Goal: Information Seeking & Learning: Learn about a topic

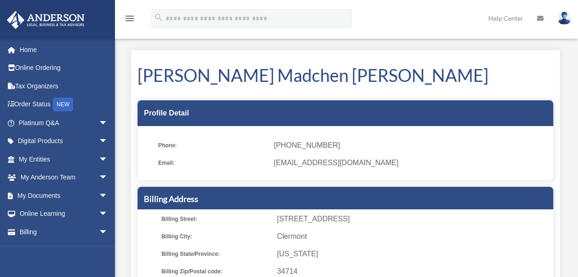
click at [183, 36] on div "menu search Site Menu add rmclementi@gmail.com My Profile Reset Password Logout…" at bounding box center [289, 22] width 564 height 31
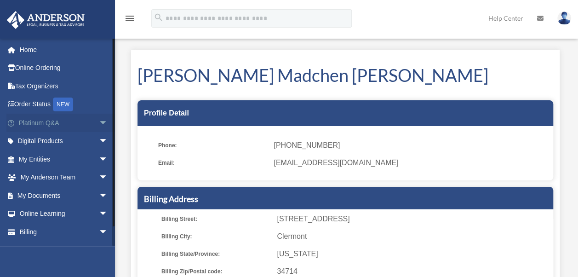
click at [100, 126] on span "arrow_drop_down" at bounding box center [108, 123] width 18 height 19
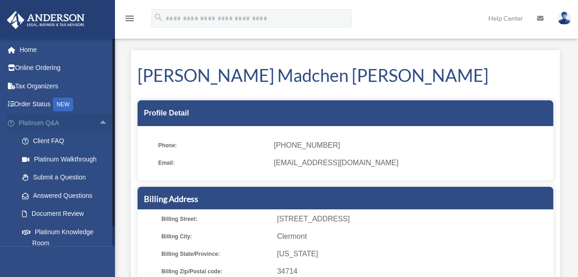
click at [99, 120] on span "arrow_drop_up" at bounding box center [108, 123] width 18 height 19
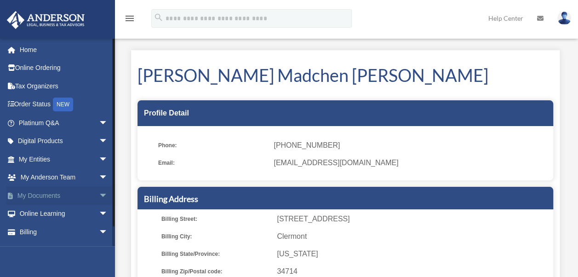
click at [99, 196] on span "arrow_drop_down" at bounding box center [108, 195] width 18 height 19
click at [99, 196] on span "arrow_drop_up" at bounding box center [108, 195] width 18 height 19
click at [99, 164] on span "arrow_drop_down" at bounding box center [108, 159] width 18 height 19
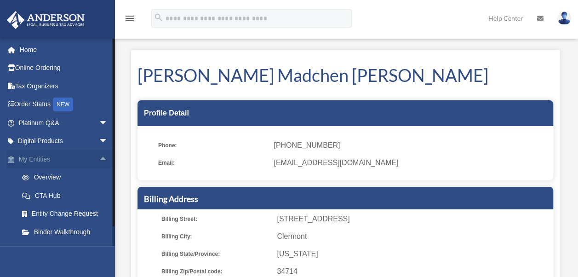
click at [99, 164] on span "arrow_drop_up" at bounding box center [108, 159] width 18 height 19
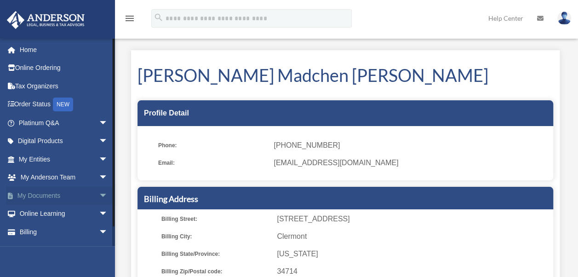
click at [99, 192] on span "arrow_drop_down" at bounding box center [108, 195] width 18 height 19
click at [46, 217] on link "Box" at bounding box center [67, 214] width 109 height 18
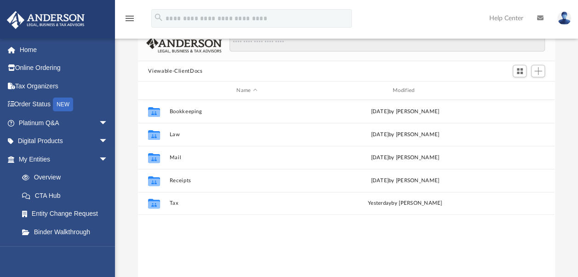
scroll to position [61, 0]
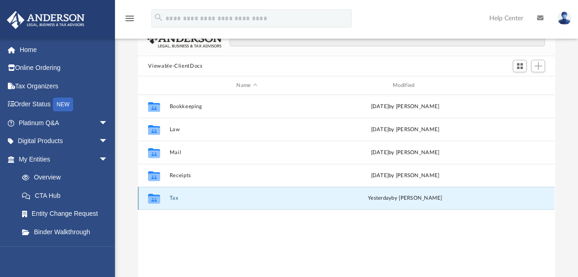
click at [173, 197] on button "Tax" at bounding box center [247, 198] width 154 height 6
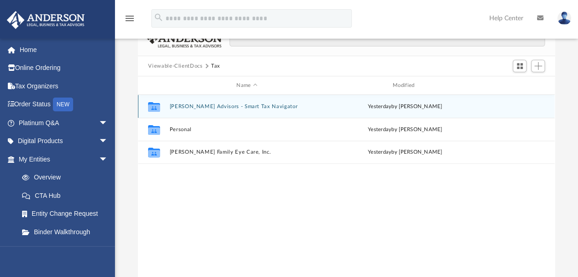
click at [220, 105] on button "Anderson Advisors - Smart Tax Navigator" at bounding box center [247, 106] width 154 height 6
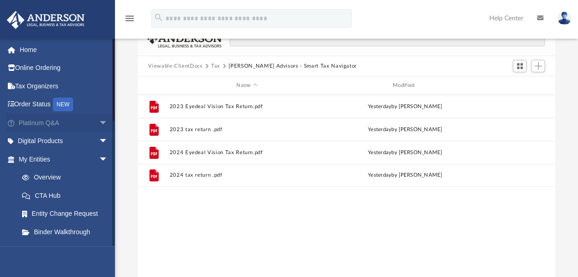
click at [99, 127] on span "arrow_drop_down" at bounding box center [108, 123] width 18 height 19
click at [71, 159] on link "Platinum Walkthrough" at bounding box center [67, 159] width 109 height 18
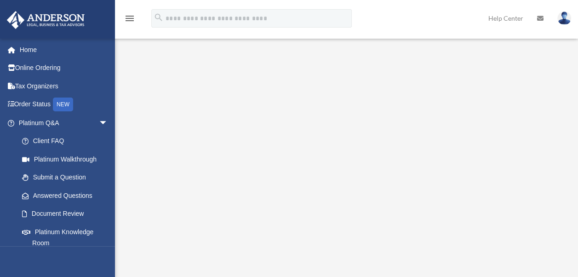
drag, startPoint x: 573, startPoint y: 127, endPoint x: 574, endPoint y: 231, distance: 103.9
click at [574, 231] on div "Platinum Walkthrough date_range Published on Last updated January 6, 2025 July …" at bounding box center [346, 183] width 463 height 299
click at [70, 210] on link "Document Review" at bounding box center [67, 214] width 109 height 18
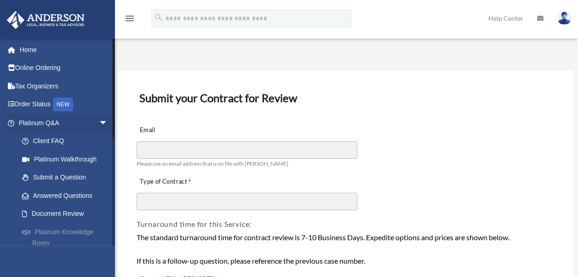
click at [75, 233] on link "Platinum Knowledge Room" at bounding box center [67, 236] width 109 height 29
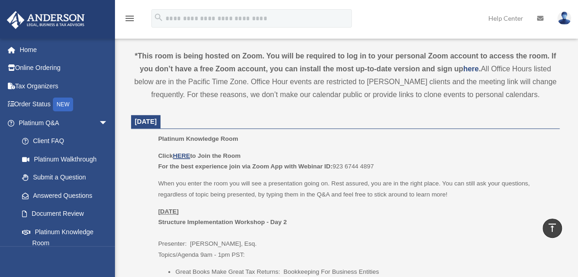
scroll to position [309, 0]
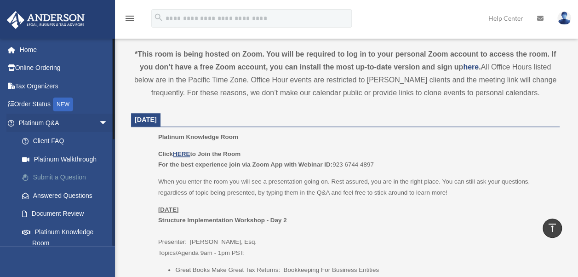
click at [65, 175] on link "Submit a Question" at bounding box center [67, 177] width 109 height 18
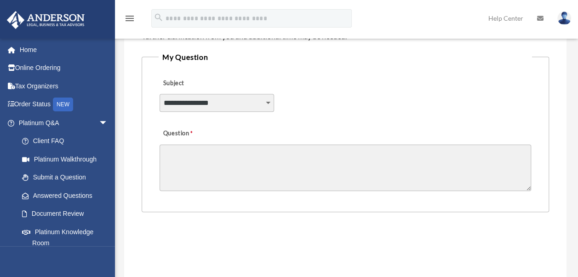
scroll to position [238, 0]
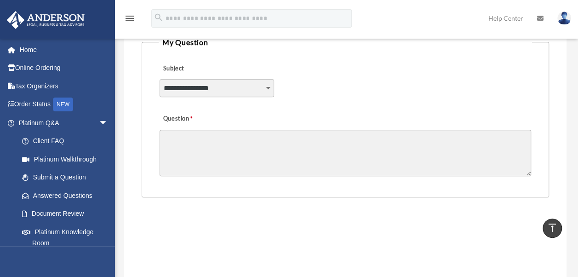
click at [248, 87] on select "**********" at bounding box center [216, 87] width 114 height 17
click at [306, 134] on textarea "Question" at bounding box center [344, 153] width 371 height 46
click at [194, 89] on select "**********" at bounding box center [216, 87] width 114 height 17
click at [205, 120] on label "Question" at bounding box center [194, 118] width 71 height 13
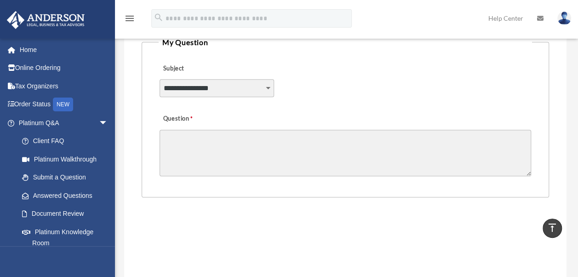
click at [205, 130] on textarea "Question" at bounding box center [344, 153] width 371 height 46
drag, startPoint x: 204, startPoint y: 120, endPoint x: 159, endPoint y: 119, distance: 45.0
click at [159, 119] on div "Question" at bounding box center [345, 144] width 373 height 74
click at [159, 119] on label "Question" at bounding box center [194, 118] width 71 height 13
click at [159, 130] on textarea "Question" at bounding box center [344, 153] width 371 height 46
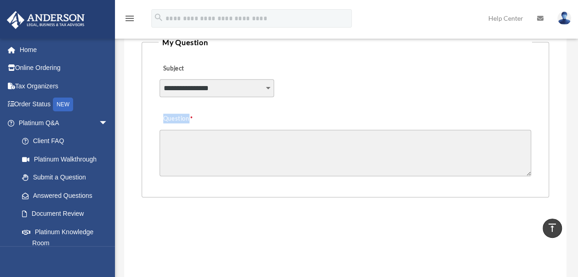
drag, startPoint x: 159, startPoint y: 119, endPoint x: 194, endPoint y: 117, distance: 34.6
click at [194, 117] on label "Question" at bounding box center [194, 118] width 71 height 13
click at [194, 130] on textarea "Question" at bounding box center [344, 153] width 371 height 46
drag, startPoint x: 194, startPoint y: 117, endPoint x: 149, endPoint y: 114, distance: 44.7
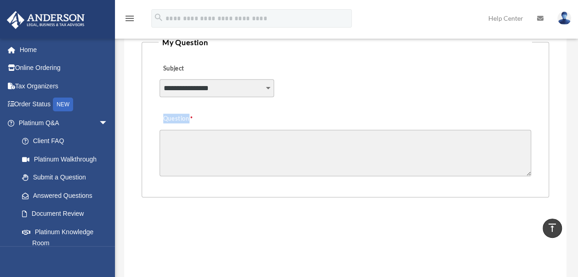
click at [149, 114] on fieldset "**********" at bounding box center [345, 116] width 407 height 161
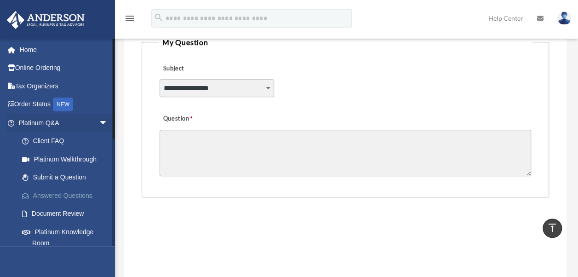
drag, startPoint x: 149, startPoint y: 114, endPoint x: 77, endPoint y: 193, distance: 107.4
click at [77, 193] on link "Answered Questions" at bounding box center [67, 195] width 109 height 18
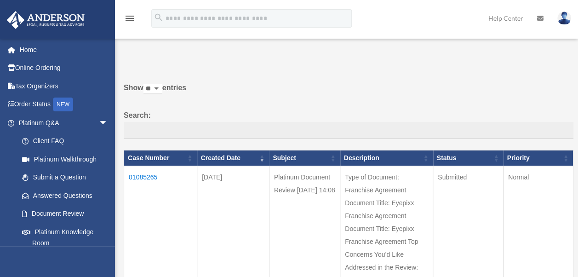
click at [144, 173] on td "01085265" at bounding box center [160, 229] width 73 height 126
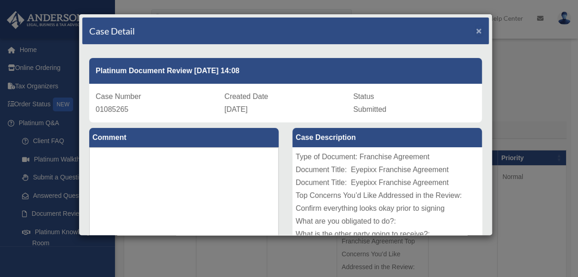
click at [476, 33] on span "×" at bounding box center [479, 30] width 6 height 11
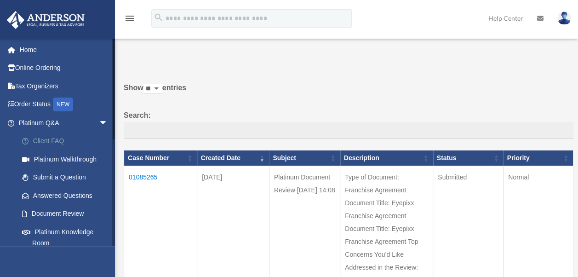
click at [56, 142] on link "Client FAQ" at bounding box center [67, 141] width 109 height 18
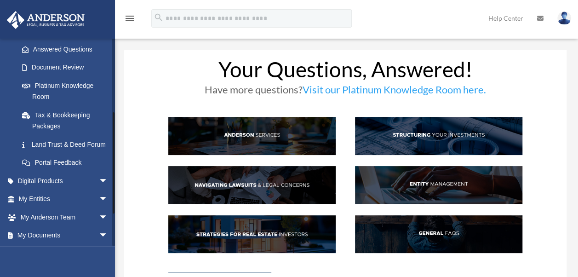
scroll to position [147, 0]
drag, startPoint x: 114, startPoint y: 128, endPoint x: 117, endPoint y: 202, distance: 74.0
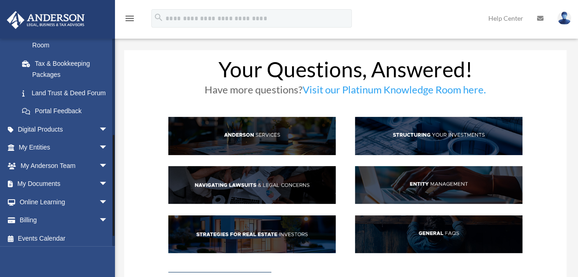
scroll to position [212, 0]
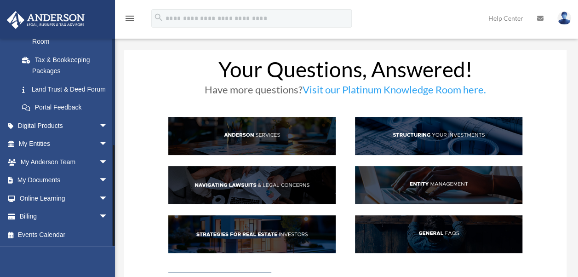
drag, startPoint x: 114, startPoint y: 145, endPoint x: 131, endPoint y: 188, distance: 45.7
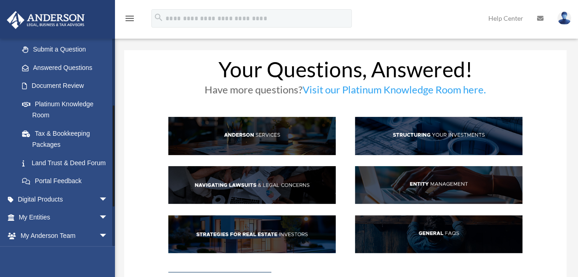
drag, startPoint x: 113, startPoint y: 167, endPoint x: 117, endPoint y: 119, distance: 47.9
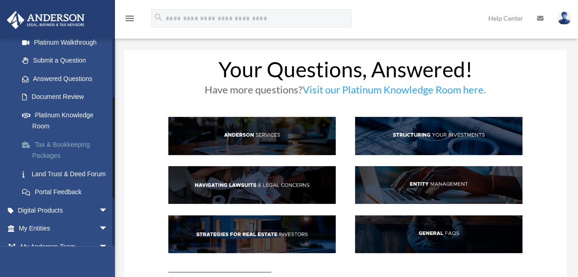
click at [60, 143] on link "Tax & Bookkeeping Packages" at bounding box center [67, 149] width 109 height 29
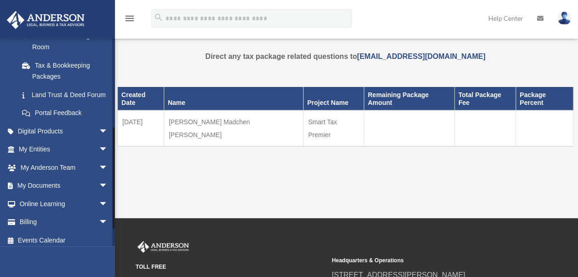
drag, startPoint x: 113, startPoint y: 120, endPoint x: 117, endPoint y: 222, distance: 101.2
click at [117, 222] on div "menu search Site Menu add [EMAIL_ADDRESS][DOMAIN_NAME] My Profile Reset Passwor…" at bounding box center [289, 195] width 578 height 390
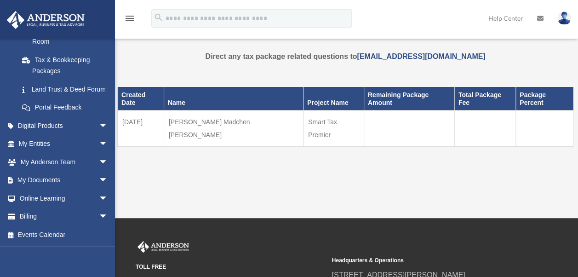
drag, startPoint x: 338, startPoint y: 115, endPoint x: 280, endPoint y: 116, distance: 58.4
click at [303, 116] on td "Smart Tax Premier" at bounding box center [333, 128] width 61 height 36
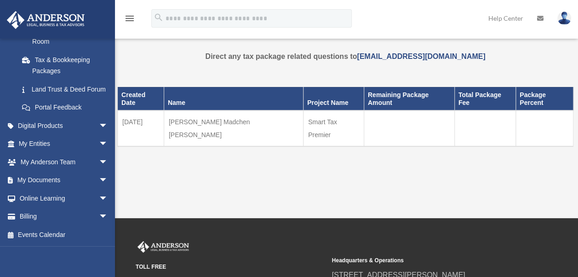
click at [303, 116] on td "Smart Tax Premier" at bounding box center [333, 128] width 61 height 36
click at [320, 119] on td "Smart Tax Premier" at bounding box center [333, 128] width 61 height 36
drag, startPoint x: 342, startPoint y: 116, endPoint x: 273, endPoint y: 114, distance: 68.5
click at [273, 114] on tr "08-15-2025 Seaman, Rebecca Madchen Anne Smart Tax Premier" at bounding box center [345, 128] width 455 height 36
drag, startPoint x: 273, startPoint y: 114, endPoint x: 256, endPoint y: 109, distance: 17.6
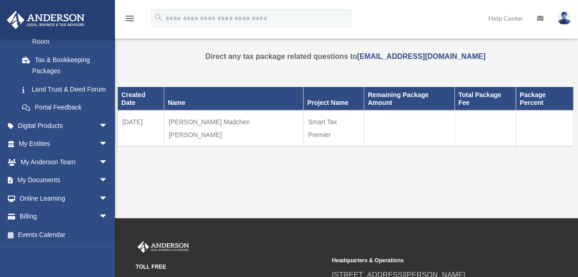
click at [256, 110] on td "Seaman, Rebecca Madchen Anne" at bounding box center [233, 128] width 139 height 36
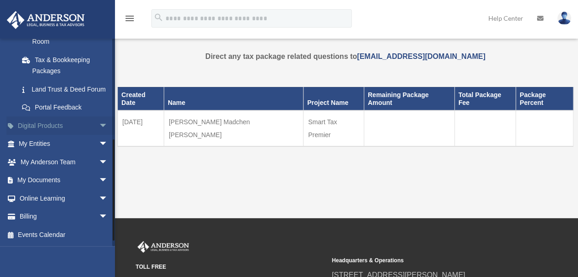
click at [99, 135] on span "arrow_drop_down" at bounding box center [108, 125] width 18 height 19
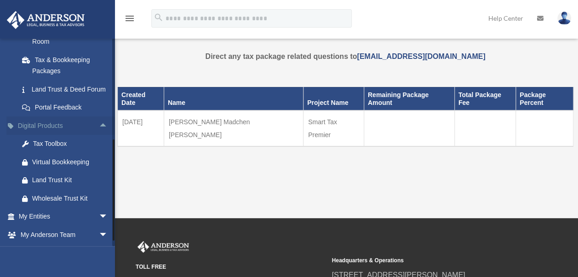
click at [99, 135] on span "arrow_drop_up" at bounding box center [108, 125] width 18 height 19
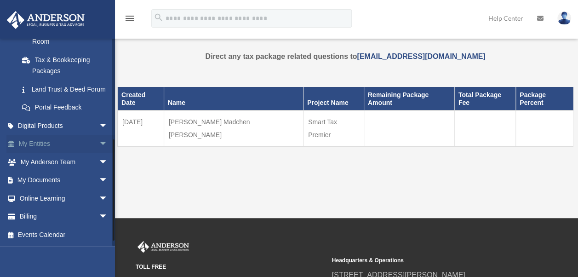
click at [99, 154] on span "arrow_drop_down" at bounding box center [108, 144] width 18 height 19
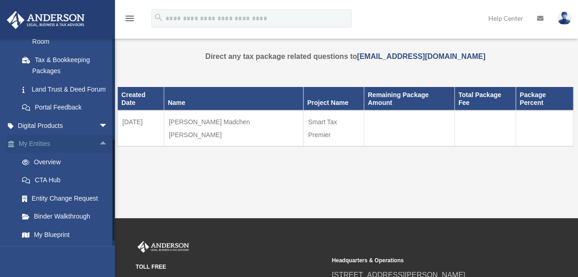
click at [99, 154] on span "arrow_drop_up" at bounding box center [108, 144] width 18 height 19
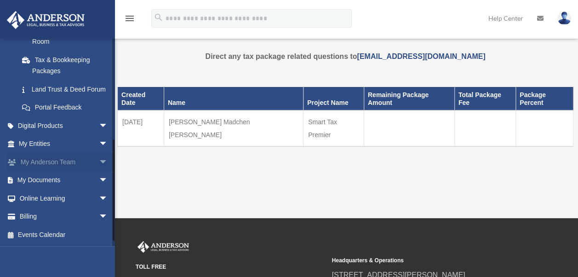
click at [99, 170] on span "arrow_drop_down" at bounding box center [108, 162] width 18 height 19
click at [99, 170] on span "arrow_drop_up" at bounding box center [108, 162] width 18 height 19
click at [99, 190] on span "arrow_drop_down" at bounding box center [108, 180] width 18 height 19
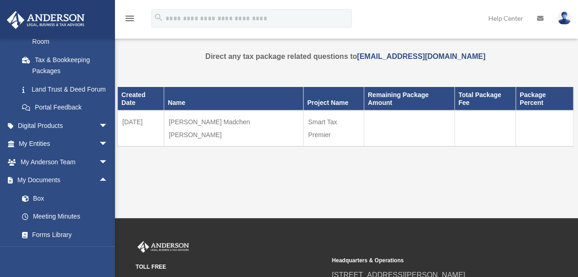
scroll to position [285, 0]
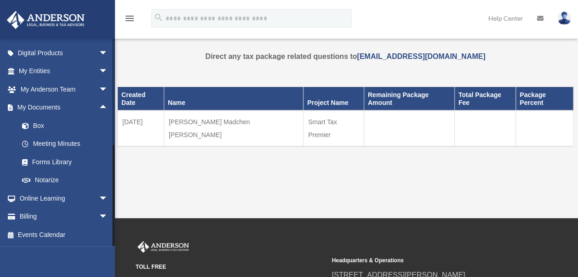
drag, startPoint x: 113, startPoint y: 156, endPoint x: 112, endPoint y: 192, distance: 35.9
click at [113, 192] on div at bounding box center [114, 195] width 2 height 101
click at [67, 160] on link "Forms Library" at bounding box center [67, 162] width 109 height 18
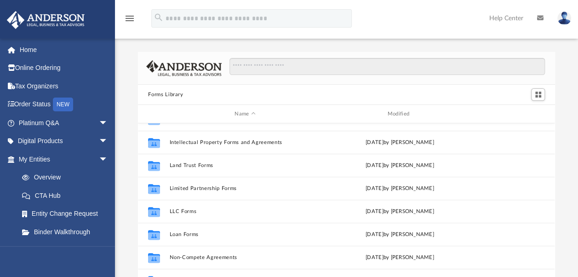
scroll to position [377, 0]
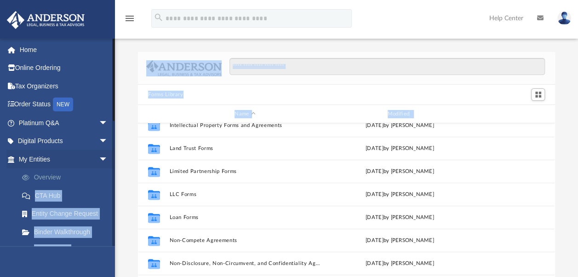
drag, startPoint x: 116, startPoint y: 143, endPoint x: 109, endPoint y: 183, distance: 40.5
click at [109, 183] on div "App [EMAIL_ADDRESS][DOMAIN_NAME] Sign Out [EMAIL_ADDRESS][DOMAIN_NAME] Home Onl…" at bounding box center [289, 168] width 578 height 290
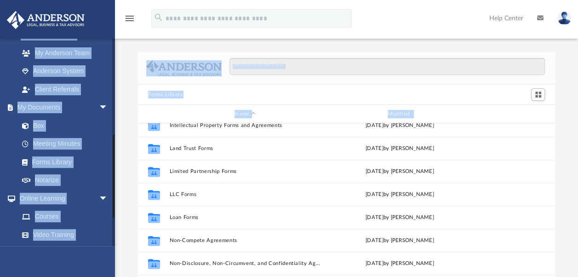
drag, startPoint x: 114, startPoint y: 139, endPoint x: 114, endPoint y: 185, distance: 46.4
click at [114, 185] on div at bounding box center [113, 142] width 3 height 208
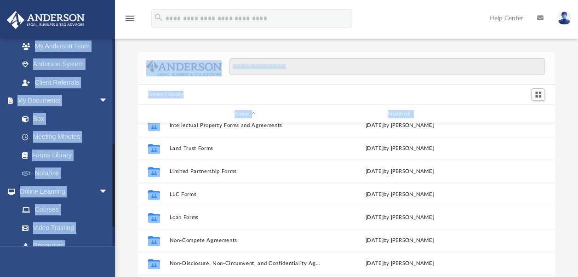
click at [105, 169] on link "Notarize" at bounding box center [67, 173] width 109 height 18
click at [5, 78] on li "My [PERSON_NAME] Team arrow_drop_down My [PERSON_NAME] Team [PERSON_NAME] Syste…" at bounding box center [61, 55] width 122 height 73
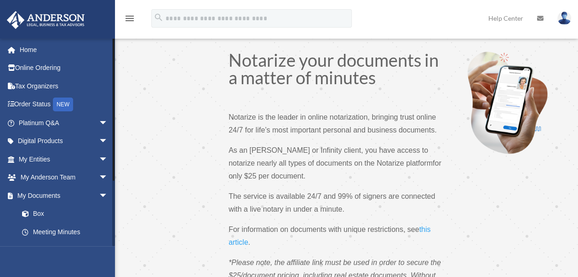
drag, startPoint x: 113, startPoint y: 147, endPoint x: 130, endPoint y: 67, distance: 81.9
drag, startPoint x: 114, startPoint y: 95, endPoint x: 118, endPoint y: 78, distance: 17.6
click at [99, 121] on span "arrow_drop_down" at bounding box center [108, 123] width 18 height 19
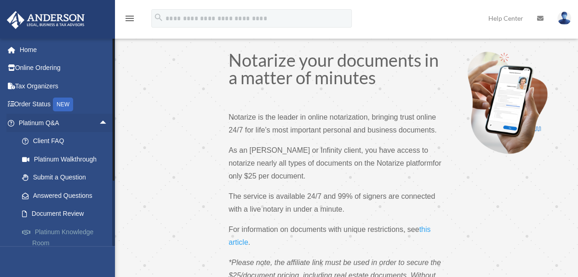
click at [83, 232] on link "Platinum Knowledge Room" at bounding box center [67, 236] width 109 height 29
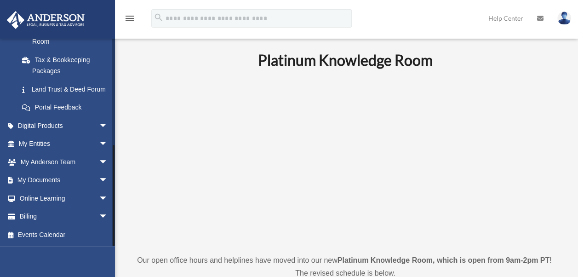
drag, startPoint x: 113, startPoint y: 144, endPoint x: 116, endPoint y: 196, distance: 51.6
click at [99, 159] on span "arrow_drop_down" at bounding box center [108, 162] width 18 height 19
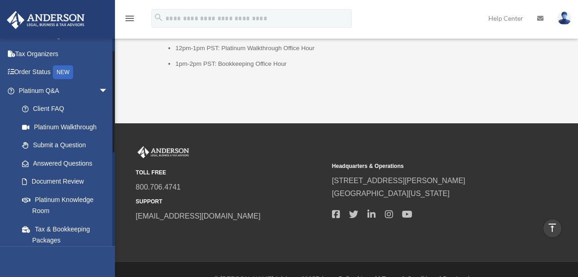
scroll to position [26, 0]
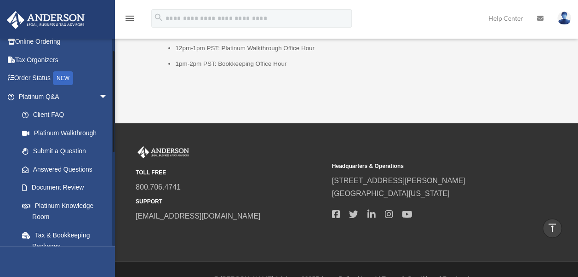
drag, startPoint x: 114, startPoint y: 163, endPoint x: 115, endPoint y: 67, distance: 96.1
click at [72, 167] on link "Answered Questions" at bounding box center [67, 169] width 109 height 18
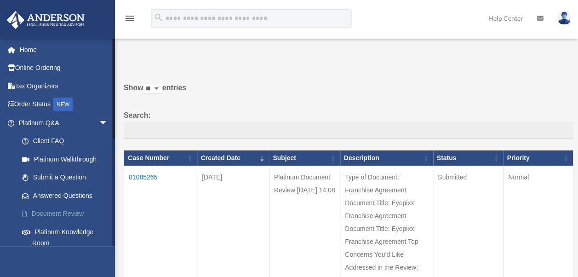
click at [51, 212] on link "Document Review" at bounding box center [67, 214] width 109 height 18
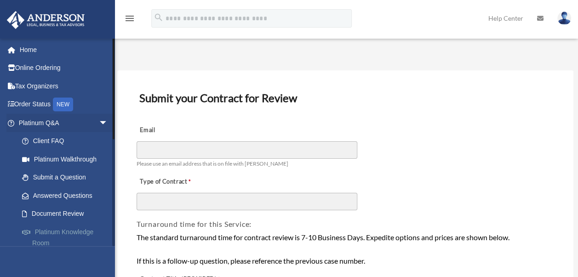
click at [62, 233] on link "Platinum Knowledge Room" at bounding box center [67, 236] width 109 height 29
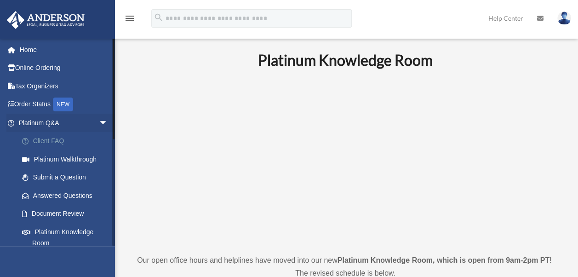
click at [59, 138] on link "Client FAQ" at bounding box center [67, 141] width 109 height 18
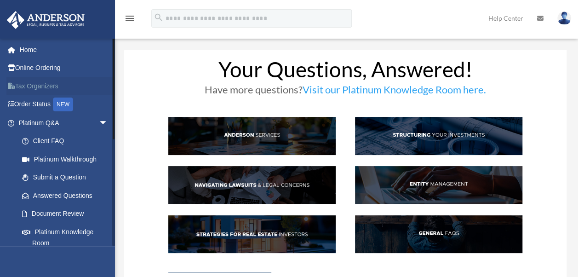
click at [46, 86] on link "Tax Organizers" at bounding box center [63, 86] width 115 height 18
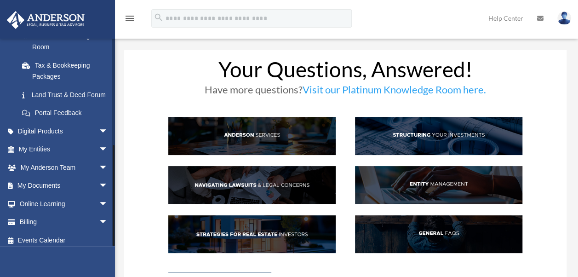
scroll to position [212, 0]
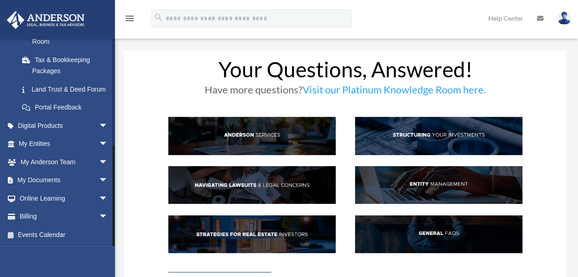
drag, startPoint x: 113, startPoint y: 127, endPoint x: 127, endPoint y: 237, distance: 110.8
click at [99, 218] on span "arrow_drop_down" at bounding box center [108, 216] width 18 height 19
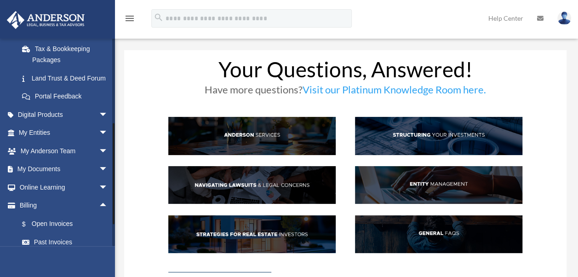
scroll to position [267, 0]
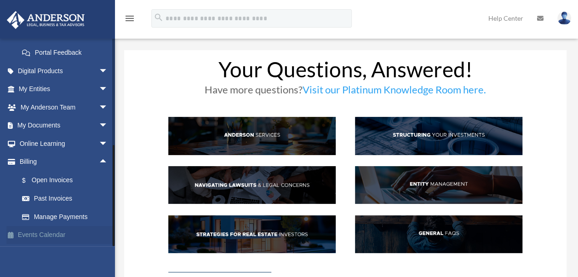
drag, startPoint x: 114, startPoint y: 199, endPoint x: 111, endPoint y: 239, distance: 40.1
click at [111, 239] on div "rmclementi@gmail.com Sign Out rmclementi@gmail.com Home Online Ordering Tax Org…" at bounding box center [57, 142] width 115 height 208
click at [99, 127] on span "arrow_drop_down" at bounding box center [108, 125] width 18 height 19
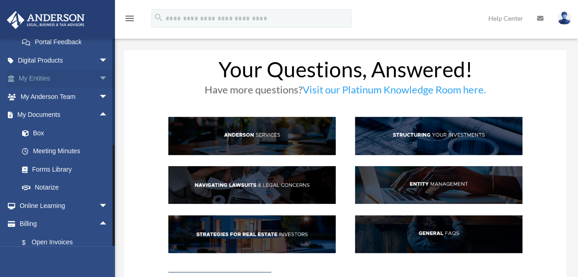
click at [99, 88] on span "arrow_drop_down" at bounding box center [108, 78] width 18 height 19
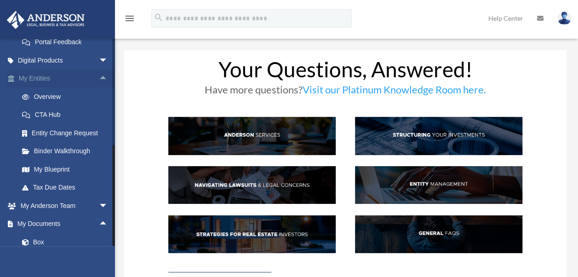
click at [99, 85] on span "arrow_drop_up" at bounding box center [108, 78] width 18 height 19
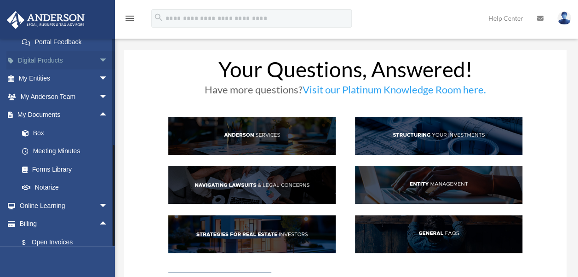
click at [99, 70] on span "arrow_drop_down" at bounding box center [108, 60] width 18 height 19
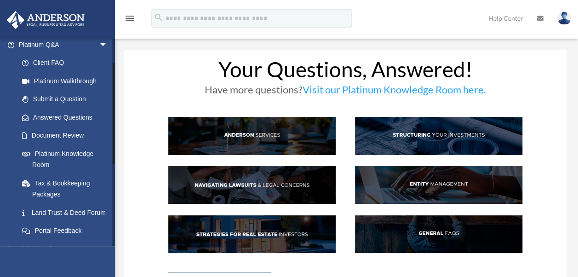
scroll to position [0, 0]
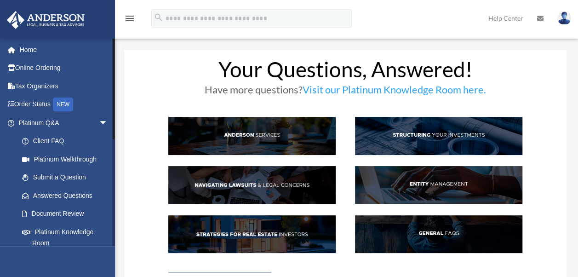
drag, startPoint x: 113, startPoint y: 132, endPoint x: 116, endPoint y: 47, distance: 85.1
click at [99, 120] on span "arrow_drop_down" at bounding box center [108, 123] width 18 height 19
click at [100, 142] on span "arrow_drop_up" at bounding box center [108, 141] width 18 height 19
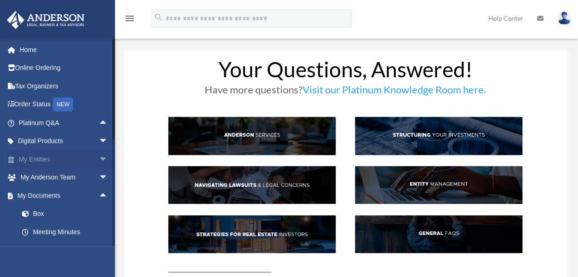
click at [99, 157] on span "arrow_drop_down" at bounding box center [108, 159] width 18 height 19
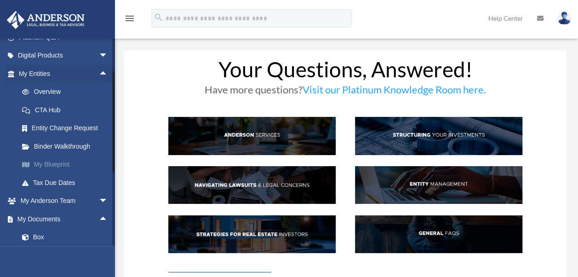
drag, startPoint x: 112, startPoint y: 134, endPoint x: 103, endPoint y: 168, distance: 34.7
click at [103, 168] on div "rmclementi@gmail.com Sign Out rmclementi@gmail.com Home Online Ordering Tax Org…" at bounding box center [57, 142] width 115 height 208
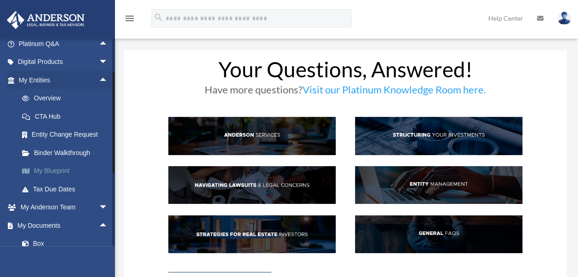
click at [53, 173] on link "My Blueprint" at bounding box center [67, 171] width 109 height 18
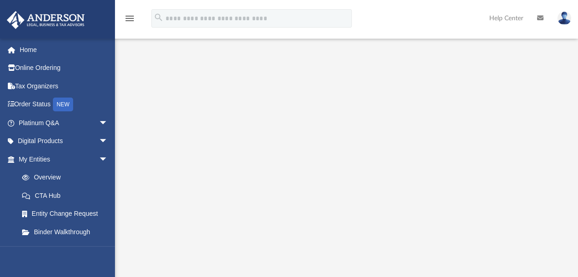
scroll to position [86, 0]
click at [65, 158] on link "My Entities arrow_drop_down" at bounding box center [63, 159] width 115 height 18
click at [61, 141] on link "Digital Products arrow_drop_down" at bounding box center [63, 141] width 115 height 18
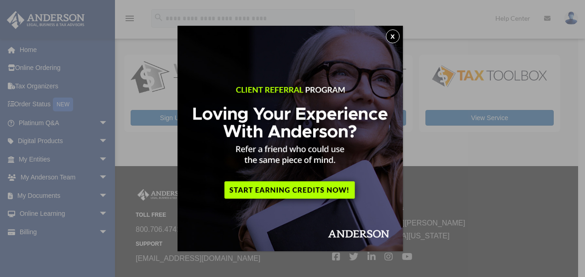
click at [397, 32] on button "x" at bounding box center [393, 36] width 14 height 14
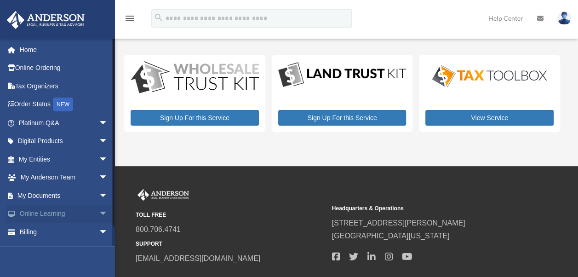
click at [99, 210] on span "arrow_drop_down" at bounding box center [108, 214] width 18 height 19
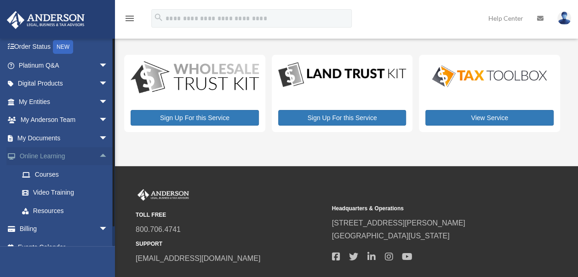
scroll to position [69, 0]
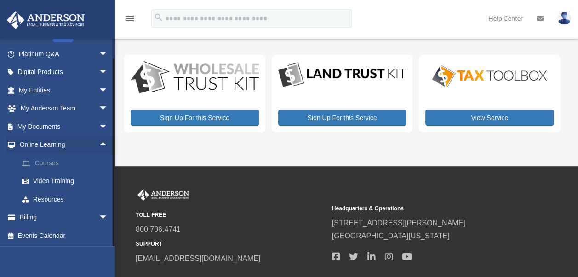
click at [77, 159] on link "Courses" at bounding box center [67, 163] width 109 height 18
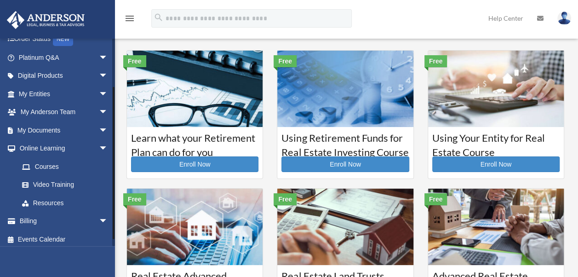
scroll to position [69, 0]
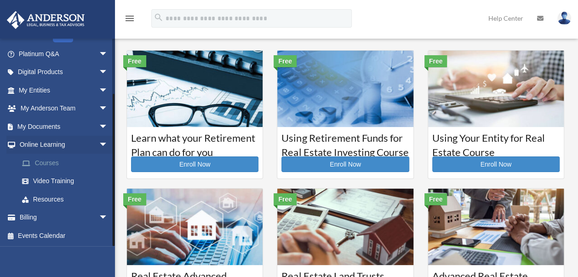
click at [48, 165] on link "Courses" at bounding box center [67, 163] width 109 height 18
click at [54, 177] on link "Video Training" at bounding box center [67, 181] width 109 height 18
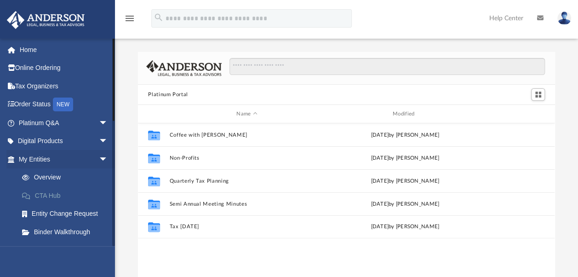
scroll to position [202, 409]
click at [99, 158] on span "arrow_drop_down" at bounding box center [108, 159] width 18 height 19
click at [69, 231] on link "Client Referrals" at bounding box center [67, 231] width 109 height 18
click at [99, 176] on span "arrow_drop_down" at bounding box center [108, 177] width 18 height 19
